Goal: Transaction & Acquisition: Book appointment/travel/reservation

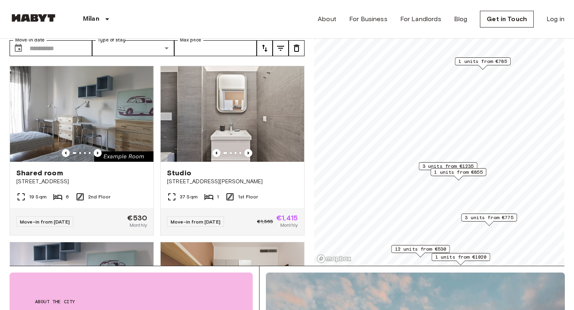
click at [473, 216] on span "3 units from €775" at bounding box center [489, 217] width 49 height 7
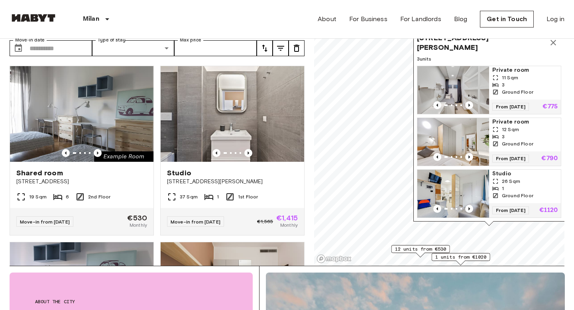
click at [398, 251] on span "12 units from €530" at bounding box center [420, 248] width 51 height 7
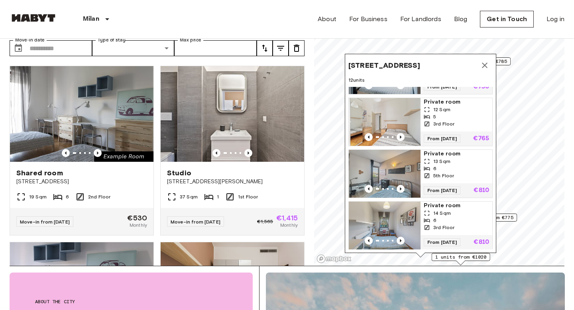
scroll to position [200, 0]
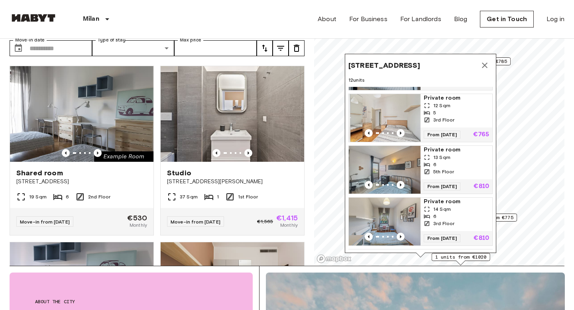
click at [365, 159] on img "Map marker" at bounding box center [385, 170] width 72 height 48
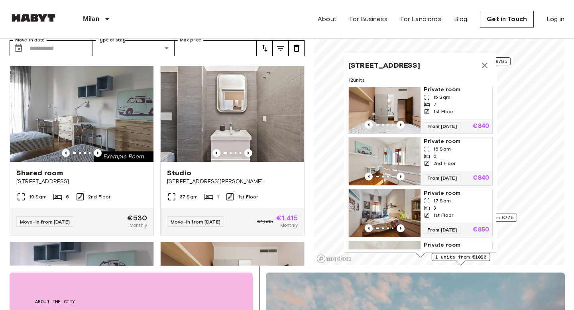
scroll to position [456, 0]
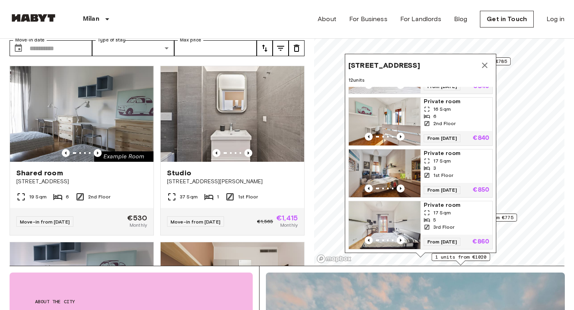
click at [485, 67] on icon "Map marker" at bounding box center [485, 66] width 10 height 10
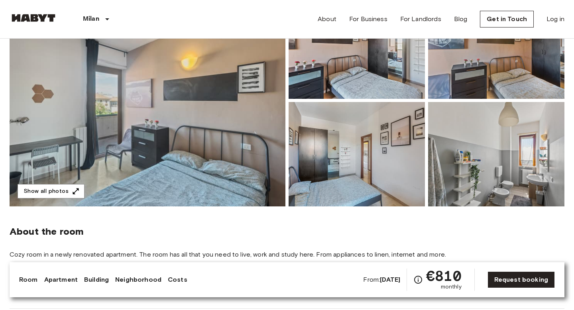
scroll to position [109, 0]
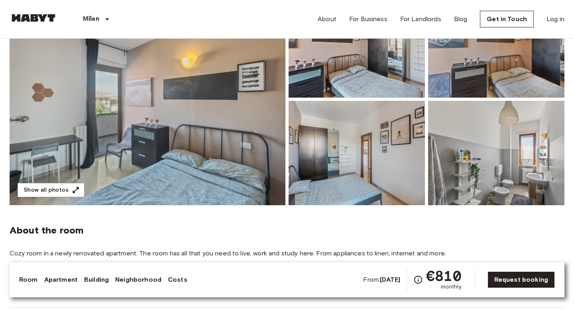
click at [132, 162] on img at bounding box center [148, 99] width 276 height 212
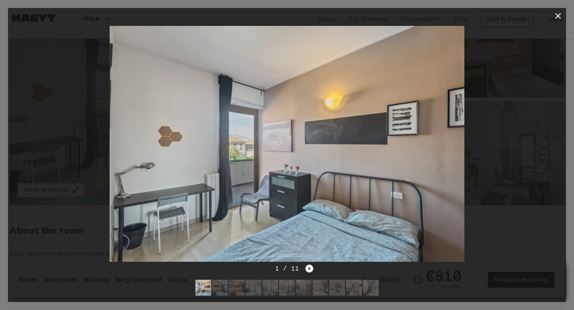
click at [310, 269] on icon "Next image" at bounding box center [309, 269] width 8 height 8
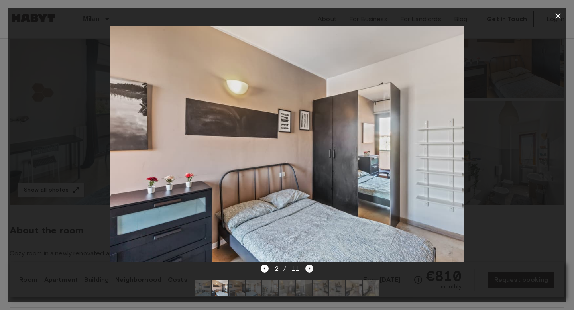
click at [310, 269] on icon "Next image" at bounding box center [309, 269] width 8 height 8
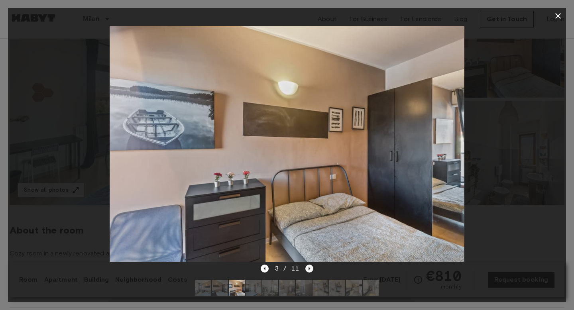
click at [310, 269] on icon "Next image" at bounding box center [309, 269] width 8 height 8
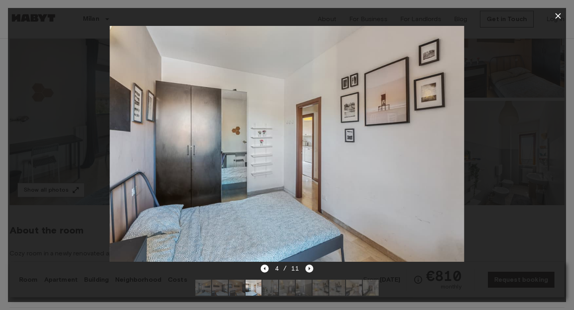
click at [310, 269] on icon "Next image" at bounding box center [309, 269] width 8 height 8
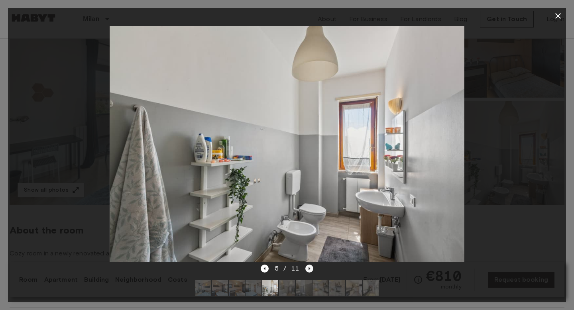
click at [310, 269] on icon "Next image" at bounding box center [309, 269] width 8 height 8
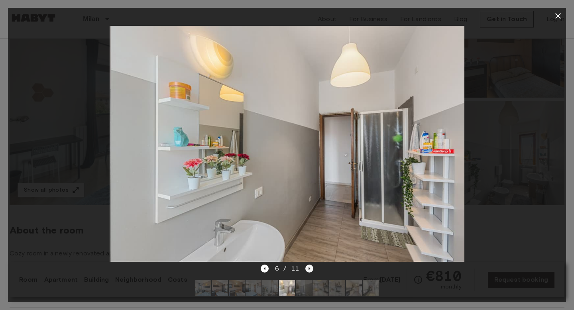
click at [310, 269] on icon "Next image" at bounding box center [309, 269] width 8 height 8
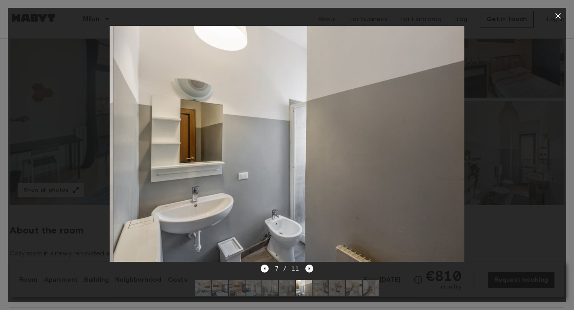
click at [310, 269] on icon "Next image" at bounding box center [309, 269] width 8 height 8
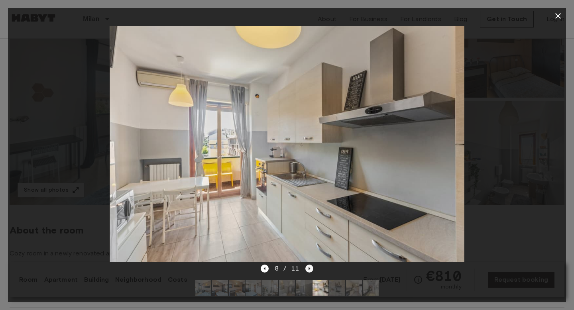
click at [310, 269] on icon "Next image" at bounding box center [309, 269] width 8 height 8
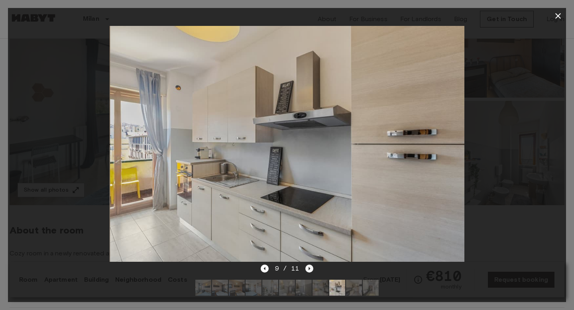
click at [310, 269] on icon "Next image" at bounding box center [309, 269] width 8 height 8
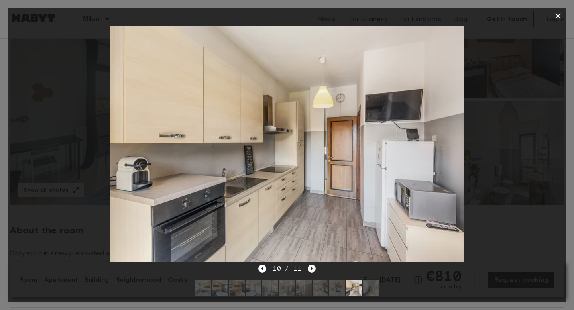
click at [311, 269] on icon "Next image" at bounding box center [312, 268] width 2 height 3
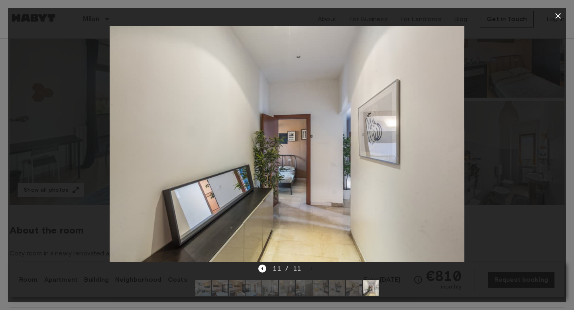
click at [562, 12] on icon "button" at bounding box center [558, 16] width 10 height 10
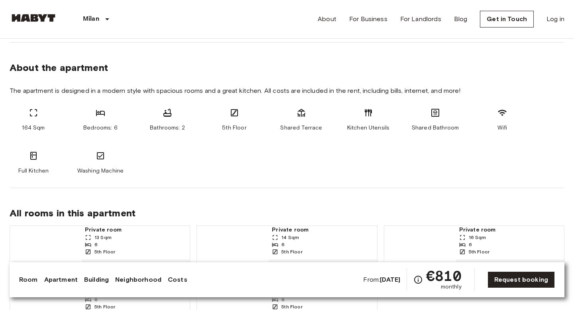
scroll to position [0, 0]
